Goal: Information Seeking & Learning: Learn about a topic

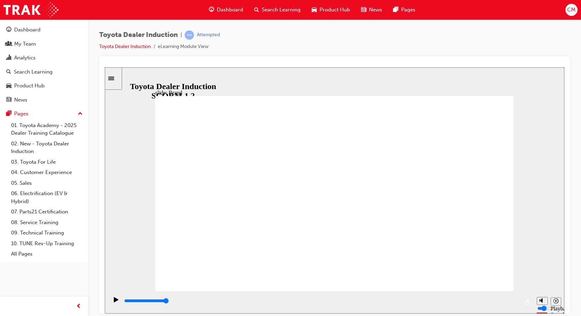
click at [541, 277] on circle "Mute (Ctrl+Alt+M)" at bounding box center [543, 275] width 4 height 4
type input "5800"
type input "1"
type input "7500"
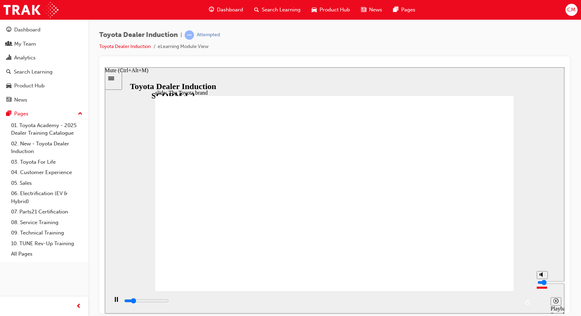
type input "2"
type input "7500"
type input "3"
type input "7700"
type input "4"
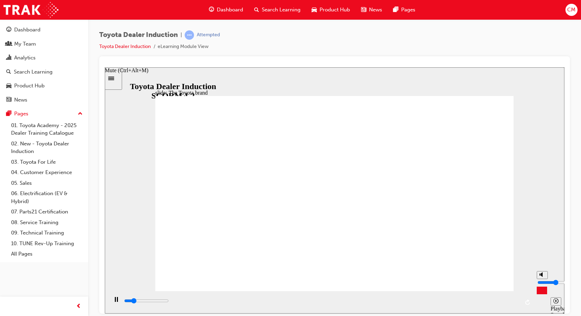
type input "7800"
type input "5"
type input "8500"
type input "6"
type input "8600"
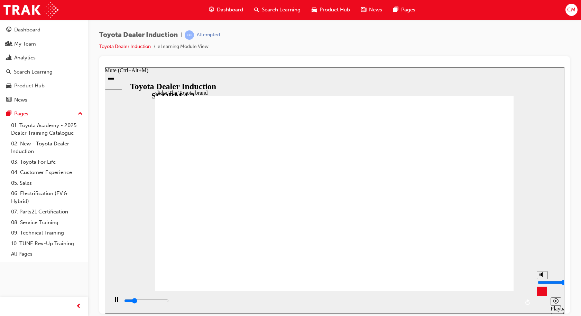
type input "7"
type input "9200"
drag, startPoint x: 542, startPoint y: 290, endPoint x: 542, endPoint y: 277, distance: 13.1
type input "7"
click at [542, 280] on input "volume" at bounding box center [559, 283] width 45 height 6
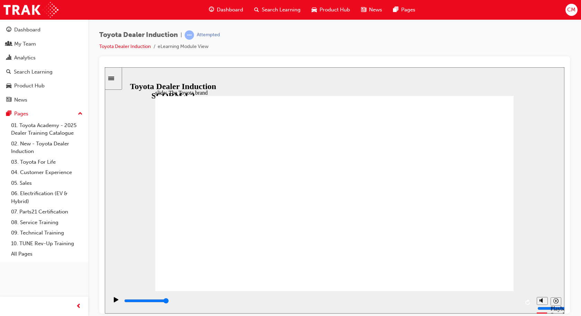
click at [321, 301] on div "playback controls" at bounding box center [321, 301] width 396 height 8
click at [114, 302] on icon "Play (Ctrl+Alt+P)" at bounding box center [116, 299] width 4 height 5
click at [182, 301] on div "playback controls" at bounding box center [321, 301] width 396 height 8
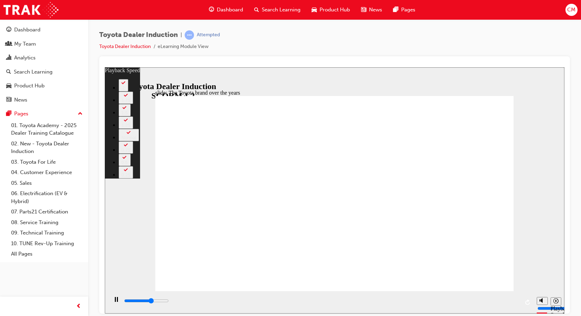
type input "5200"
type input "0"
type input "5500"
type input "1"
type input "5700"
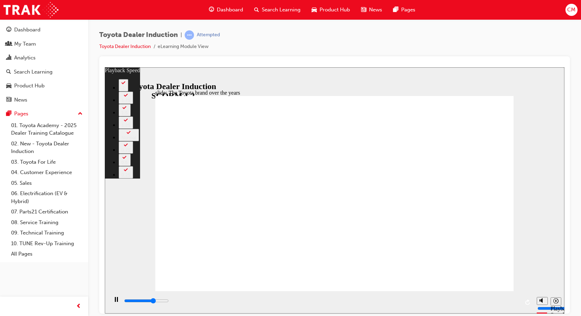
type input "1"
type input "6200"
type input "1"
type input "6400"
type input "1"
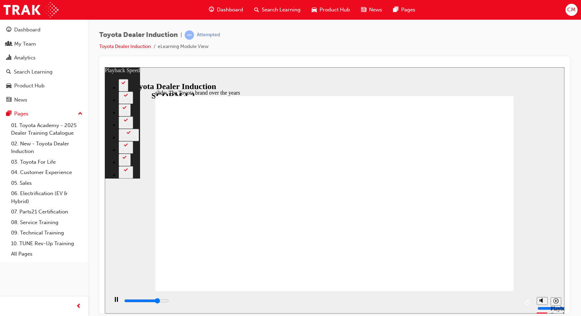
type input "6700"
type input "2"
type input "6900"
type input "2"
type input "7200"
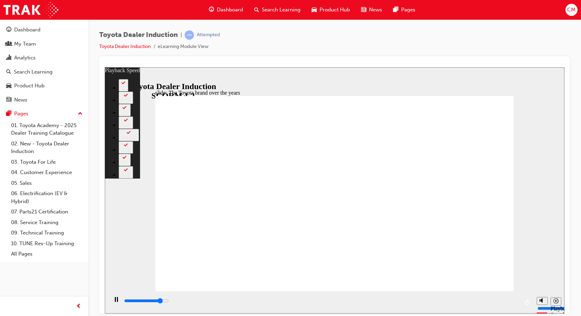
type input "2"
type input "7400"
type input "3"
type input "7700"
type input "3"
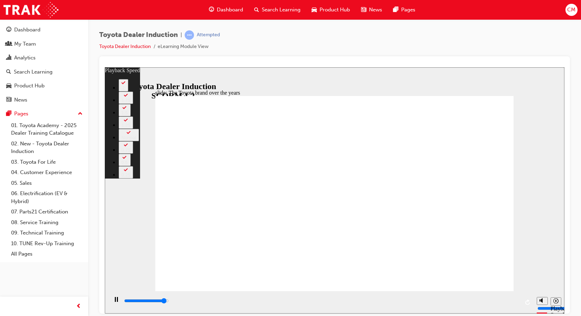
type input "8000"
type input "3"
type input "8200"
type input "3"
type input "8400"
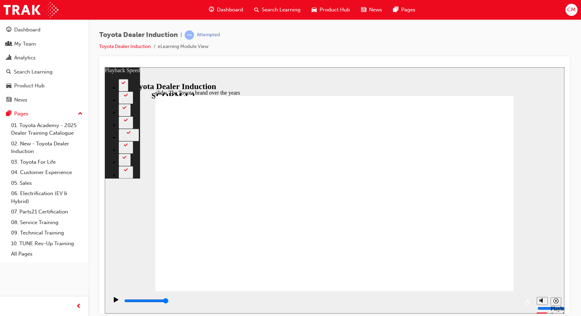
type input "165"
click at [114, 302] on icon "Play (Ctrl+Alt+P)" at bounding box center [116, 299] width 4 height 5
type input "8400"
type input "165"
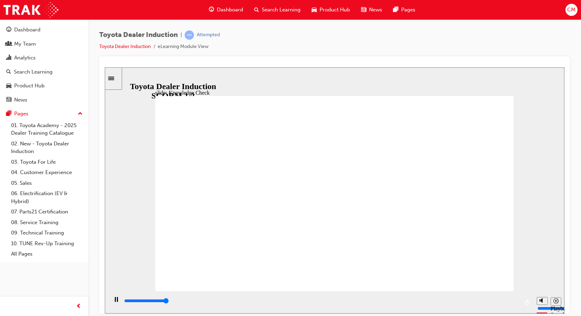
type input "5000"
radio input "true"
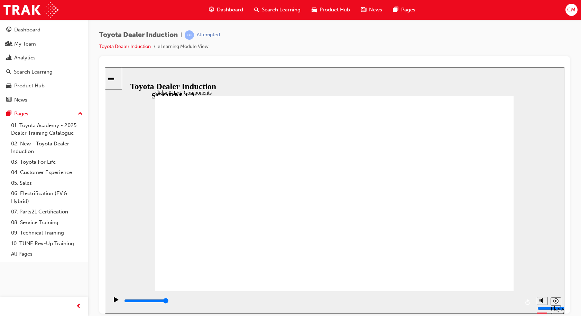
click at [112, 300] on div "Pause (Ctrl+Alt+P)" at bounding box center [116, 303] width 12 height 12
click at [114, 302] on icon "Play (Ctrl+Alt+P)" at bounding box center [116, 299] width 4 height 5
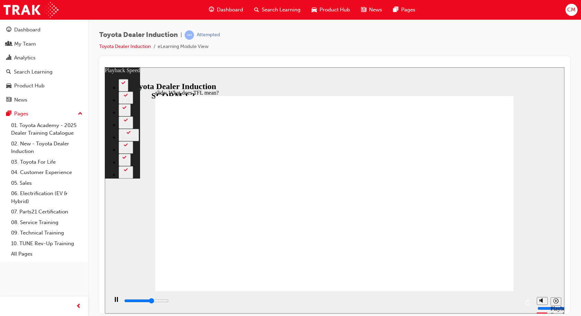
type input "6800"
type input "0"
type input "7100"
type input "1"
type input "7400"
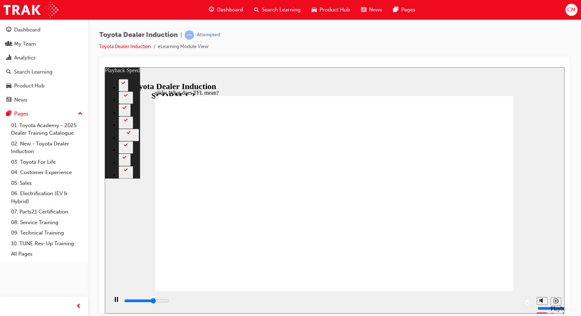
type input "1"
type input "7700"
type input "1"
type input "7900"
type input "1"
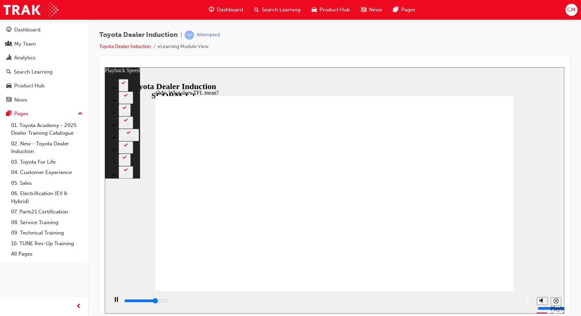
type input "7900"
type input "1"
type input "8200"
type input "2"
type input "8400"
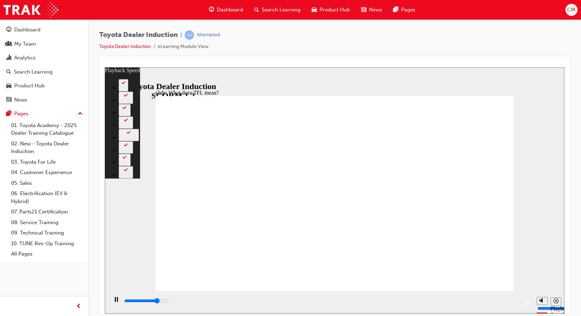
type input "2"
type input "8700"
type input "2"
type input "9000"
type input "2"
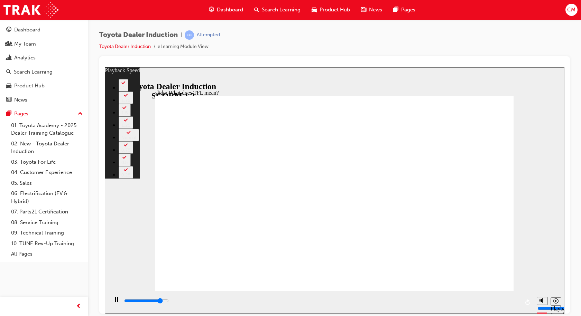
type input "9200"
type input "3"
type input "9900"
type input "3"
type input "10100"
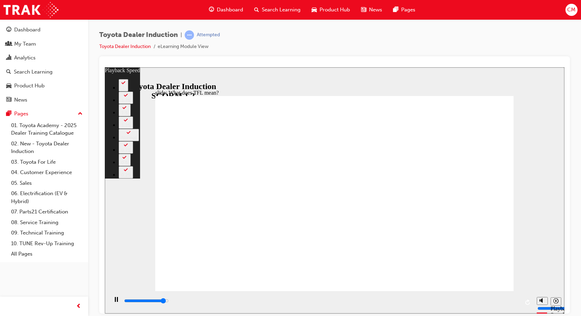
type input "4"
type input "10300"
type input "4"
type input "10600"
type input "4"
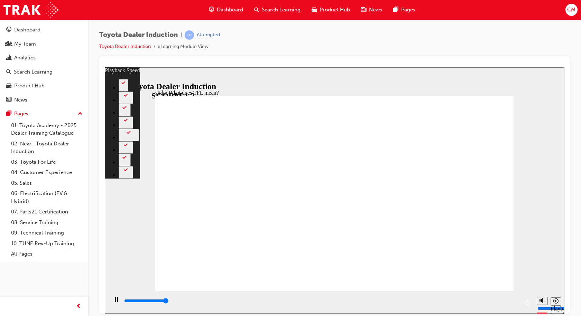
type input "10800"
type input "139"
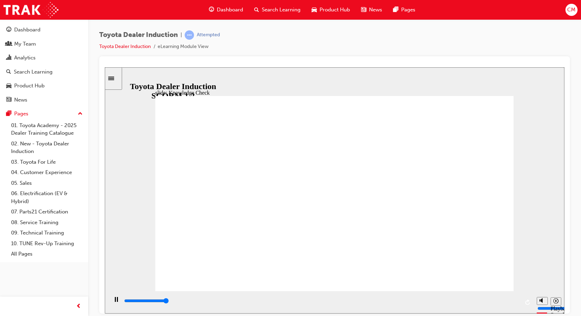
type input "5000"
radio input "true"
click at [115, 300] on icon "Pause (Ctrl+Alt+P)" at bounding box center [116, 299] width 3 height 5
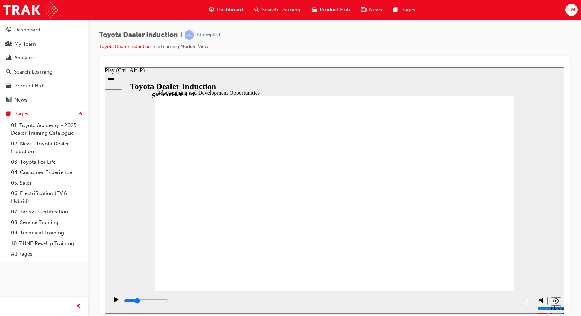
click at [114, 302] on icon "Play (Ctrl+Alt+P)" at bounding box center [116, 299] width 4 height 5
click at [115, 302] on rect "Pause (Ctrl+Alt+P)" at bounding box center [115, 299] width 1 height 5
click at [114, 302] on icon "Play (Ctrl+Alt+P)" at bounding box center [116, 299] width 4 height 5
type input "42300"
